Goal: Task Accomplishment & Management: Use online tool/utility

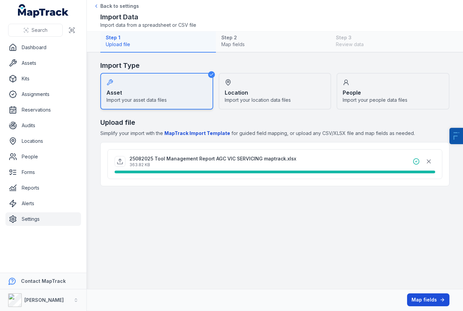
click at [375, 297] on button "Map fields" at bounding box center [428, 299] width 42 height 13
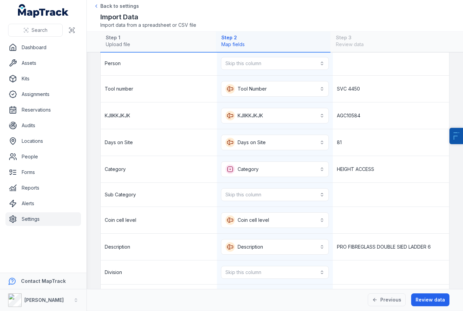
scroll to position [56, 0]
click at [262, 192] on button "Skip this column" at bounding box center [275, 194] width 108 height 13
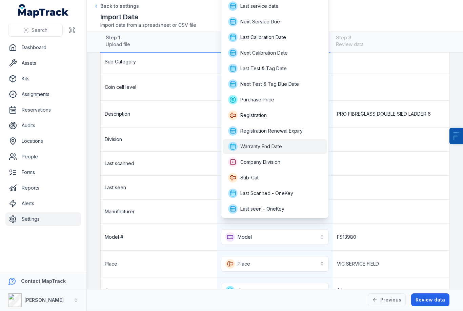
scroll to position [314, 0]
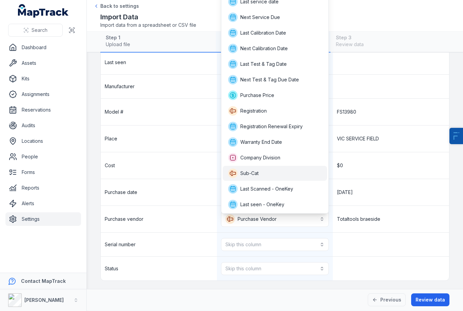
click at [270, 172] on div "Sub-Cat" at bounding box center [275, 172] width 94 height 9
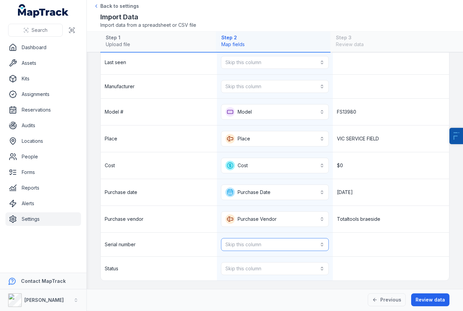
click at [261, 241] on button "Skip this column" at bounding box center [275, 244] width 108 height 13
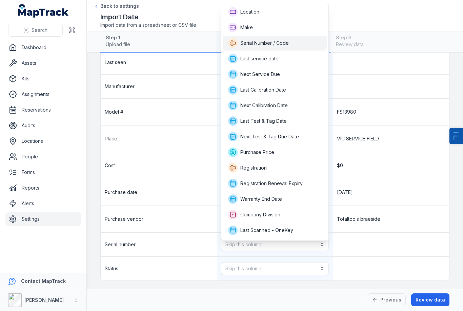
click at [263, 40] on span "Serial Number / Code" at bounding box center [264, 43] width 48 height 7
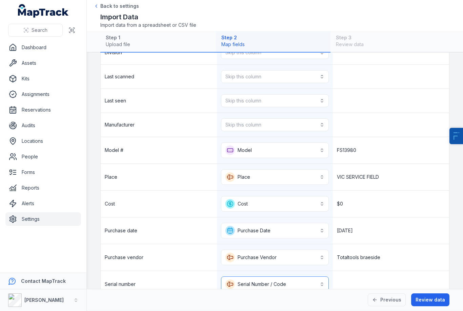
scroll to position [277, 0]
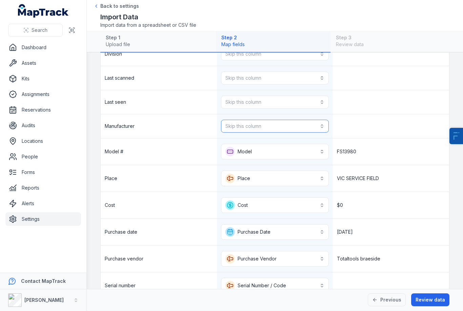
click at [259, 125] on button "Skip this column" at bounding box center [275, 126] width 108 height 13
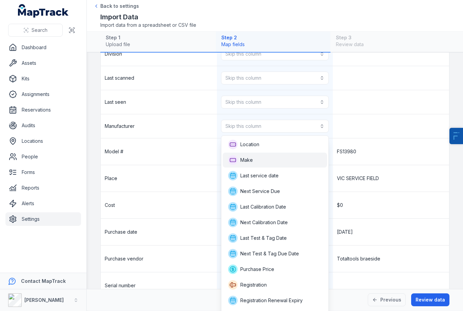
click at [253, 159] on div "Make" at bounding box center [275, 159] width 94 height 9
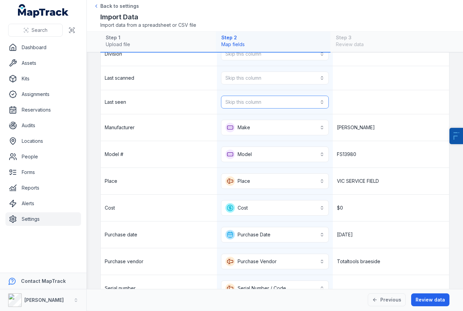
click at [264, 105] on button "Skip this column" at bounding box center [275, 102] width 108 height 13
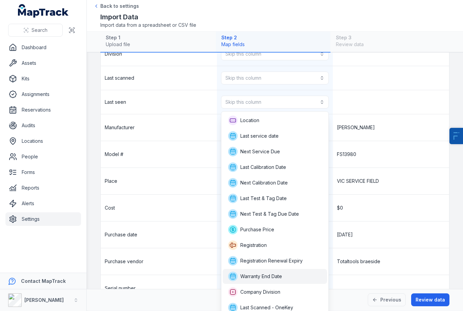
scroll to position [19, 0]
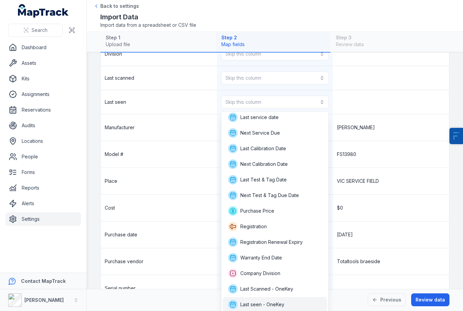
click at [266, 305] on span "Last seen - OneKey" at bounding box center [262, 304] width 44 height 7
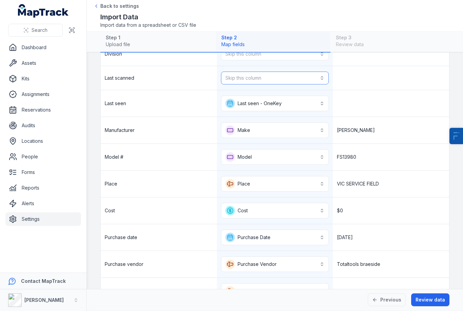
click at [268, 74] on button "Skip this column" at bounding box center [275, 78] width 108 height 13
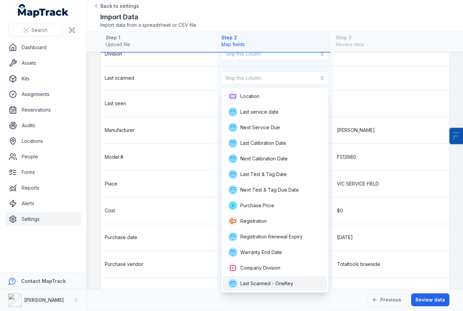
click at [280, 285] on span "Last Scanned - OneKey" at bounding box center [266, 283] width 53 height 7
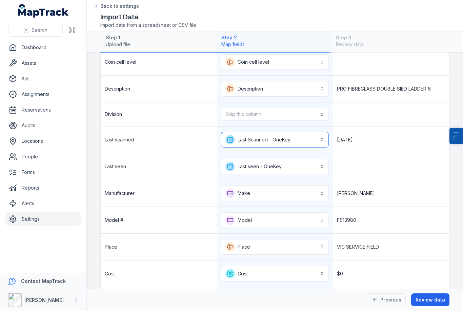
scroll to position [209, 0]
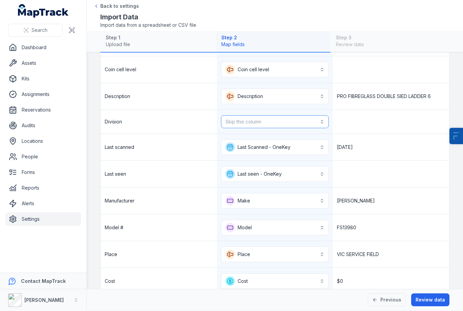
click at [267, 120] on button "Skip this column" at bounding box center [275, 121] width 108 height 13
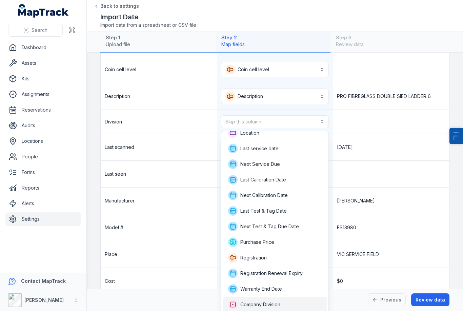
scroll to position [0, 0]
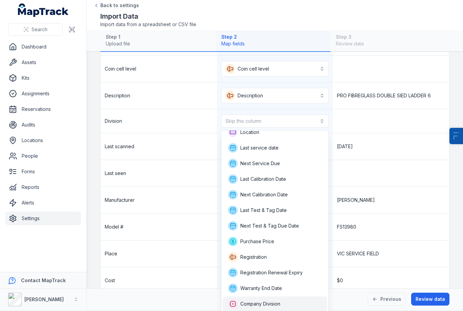
click at [272, 303] on span "Company Division" at bounding box center [260, 303] width 40 height 7
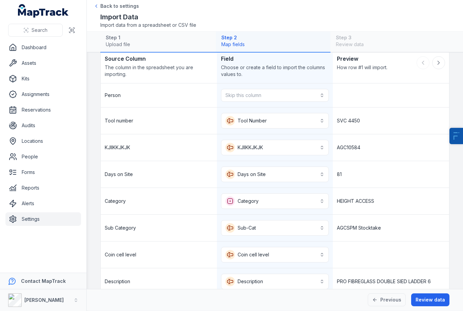
scroll to position [24, 0]
click at [268, 95] on button "Skip this column" at bounding box center [275, 95] width 108 height 13
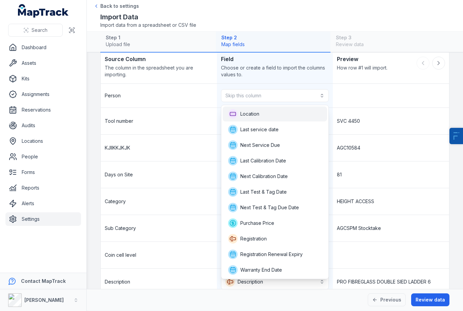
click at [265, 110] on div "Location" at bounding box center [275, 113] width 94 height 9
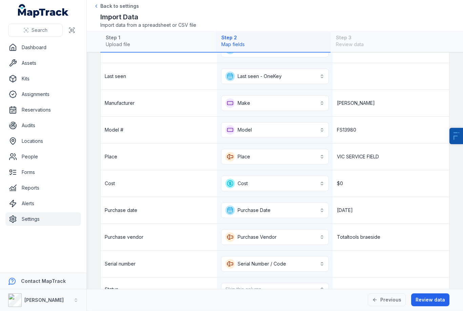
scroll to position [333, 0]
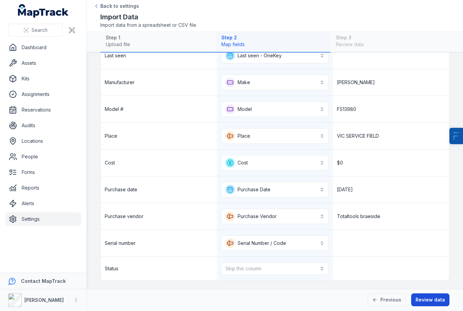
click at [375, 295] on button "Review data" at bounding box center [430, 299] width 38 height 13
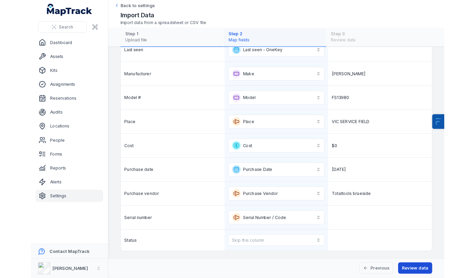
scroll to position [0, 0]
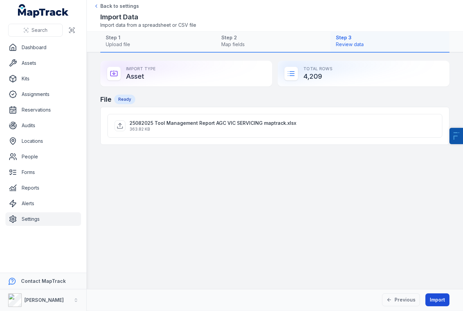
click at [375, 296] on button "Import" at bounding box center [437, 299] width 24 height 13
